Goal: Navigation & Orientation: Find specific page/section

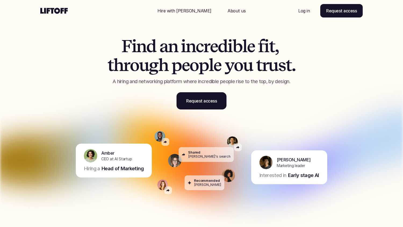
click at [228, 11] on p "About us" at bounding box center [236, 11] width 18 height 6
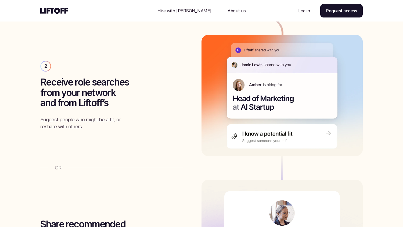
scroll to position [909, 0]
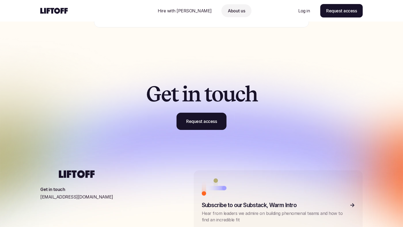
scroll to position [469, 0]
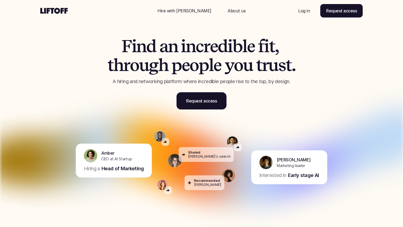
click at [312, 87] on div "F i n d a n i n c r e d i b l e f i t , t h r o u g h p e o p l e y o u t r u s…" at bounding box center [201, 73] width 228 height 73
